Goal: Task Accomplishment & Management: Use online tool/utility

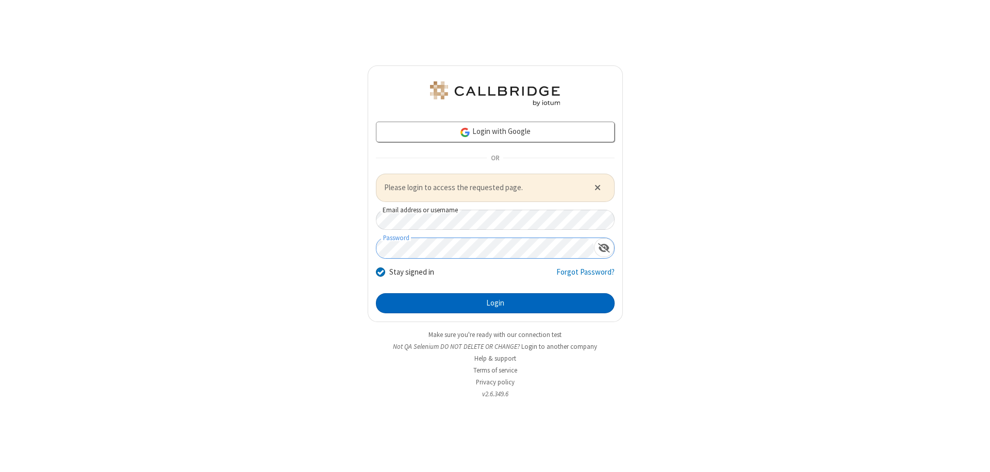
click at [495, 303] on button "Login" at bounding box center [495, 303] width 239 height 21
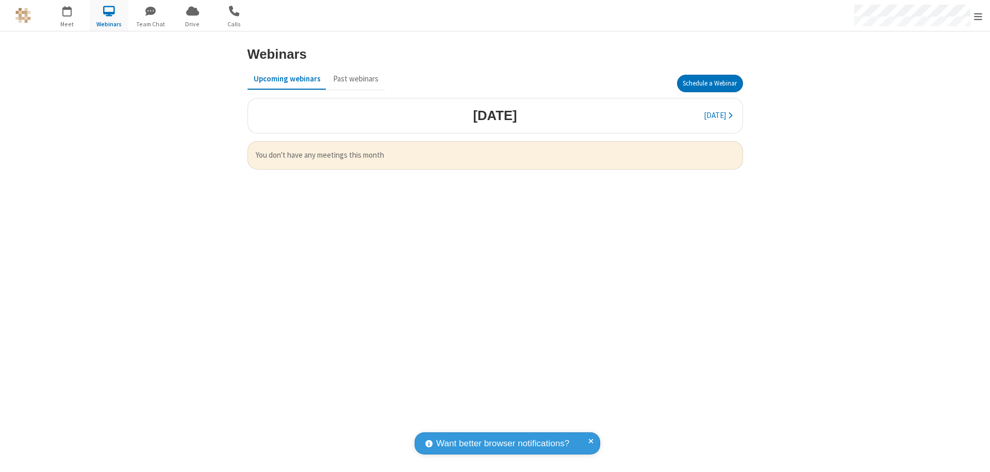
click at [709, 84] on button "Schedule a Webinar" at bounding box center [710, 84] width 66 height 18
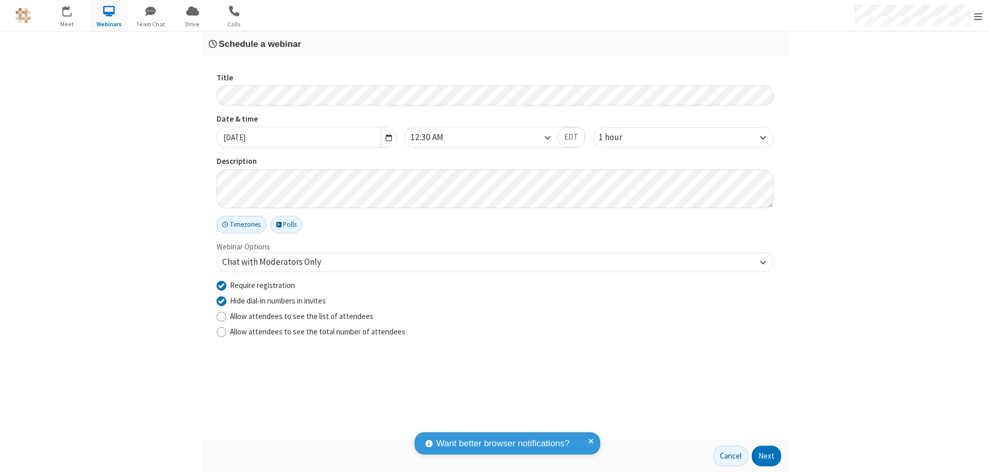
click at [221, 285] on input "Require registration" at bounding box center [222, 285] width 10 height 11
checkbox input "false"
click at [767, 456] on button "Next" at bounding box center [766, 456] width 29 height 21
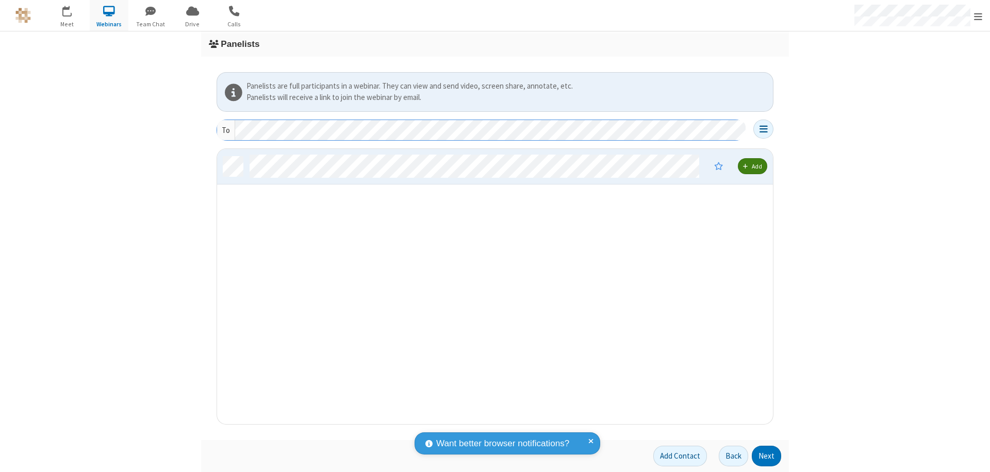
scroll to position [268, 548]
click at [767, 456] on button "Next" at bounding box center [766, 456] width 29 height 21
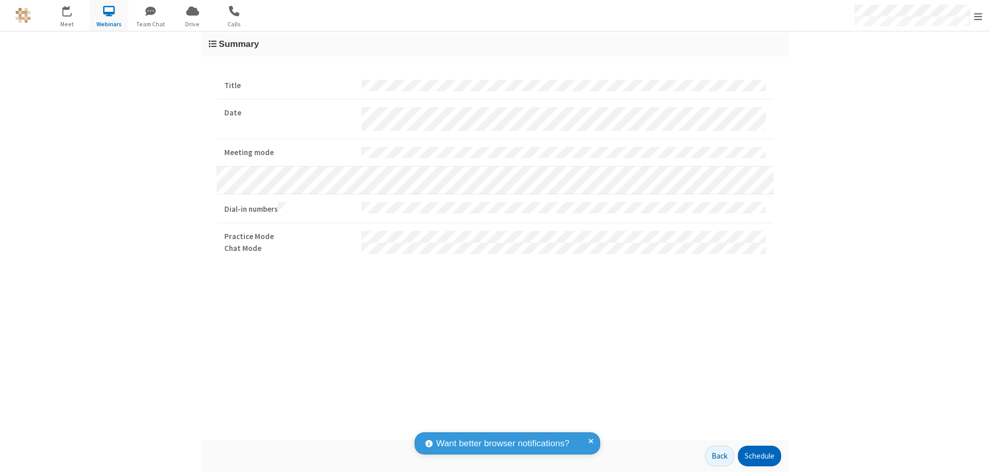
click at [759, 456] on button "Schedule" at bounding box center [759, 456] width 43 height 21
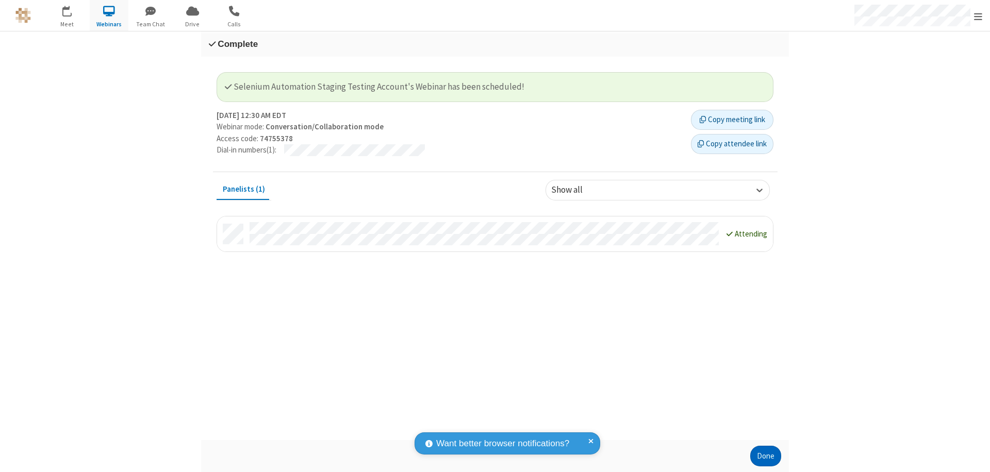
click at [766, 456] on button "Done" at bounding box center [765, 456] width 31 height 21
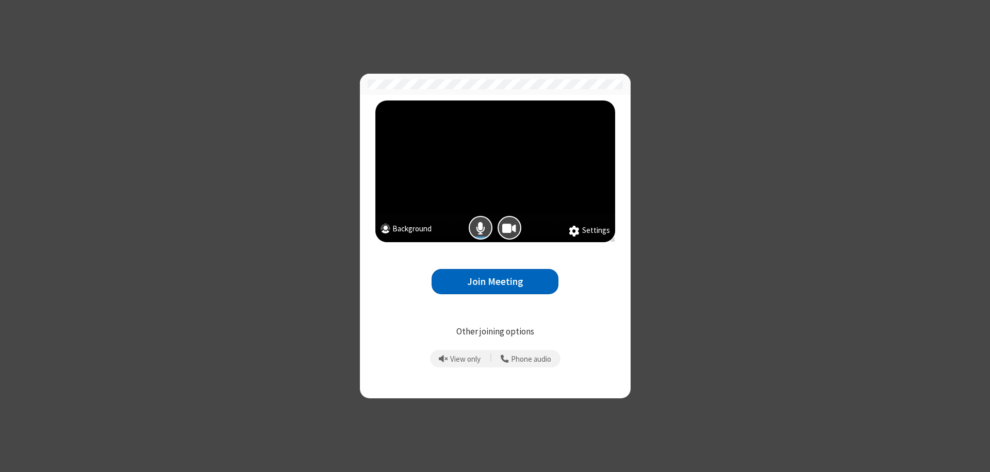
click at [495, 282] on button "Join Meeting" at bounding box center [495, 281] width 127 height 25
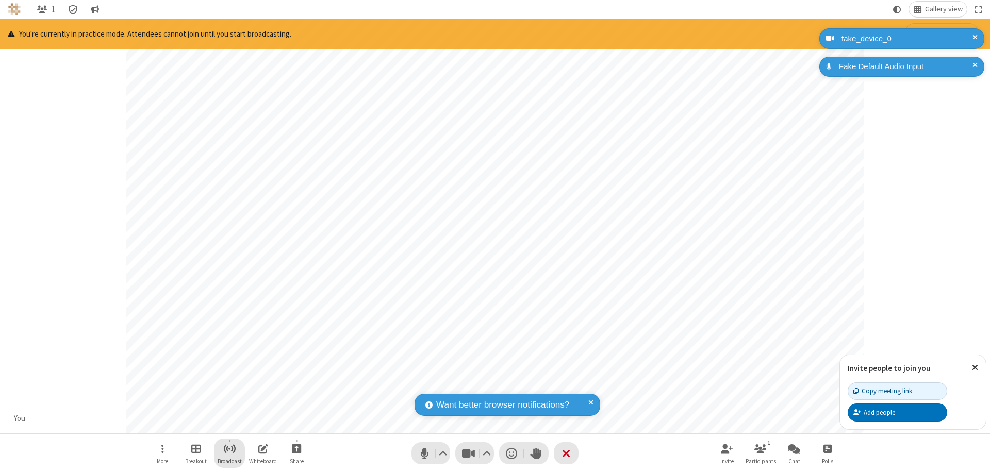
click at [229, 449] on span "Start broadcast" at bounding box center [229, 448] width 13 height 13
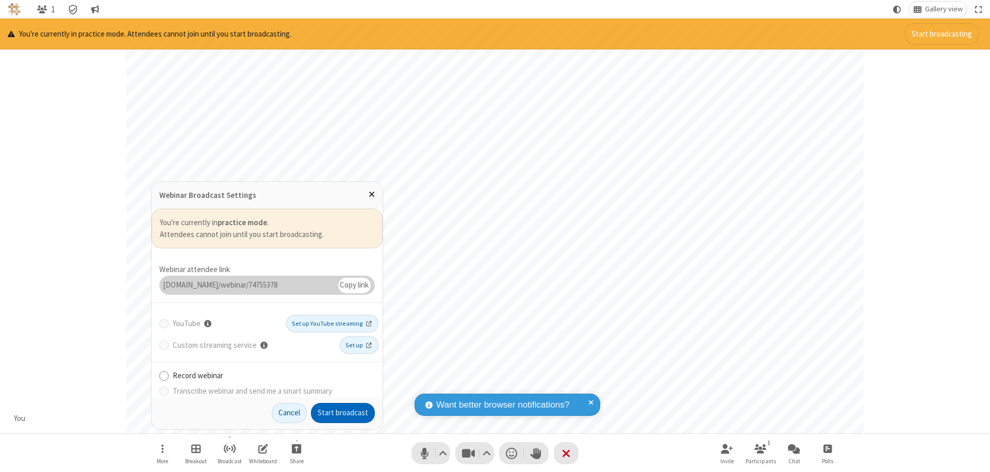
click at [343, 413] on button "Start broadcast" at bounding box center [343, 413] width 64 height 21
